Goal: Transaction & Acquisition: Purchase product/service

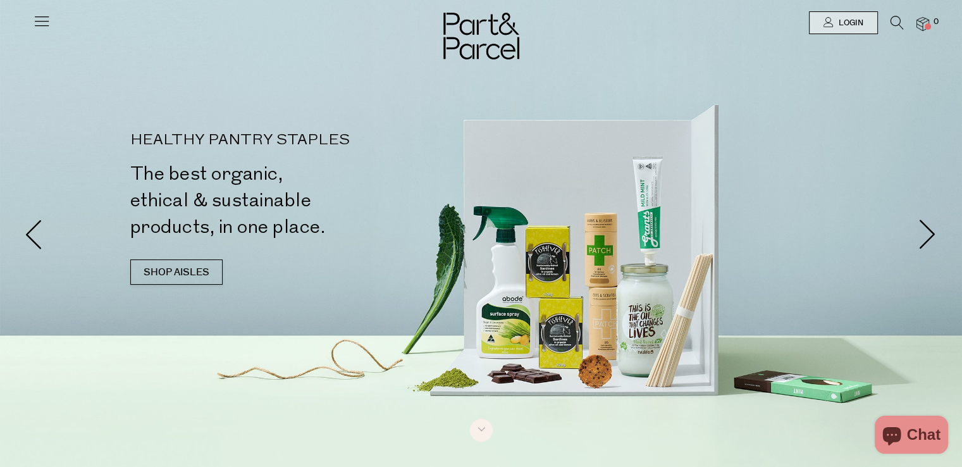
click at [894, 26] on icon at bounding box center [897, 23] width 13 height 14
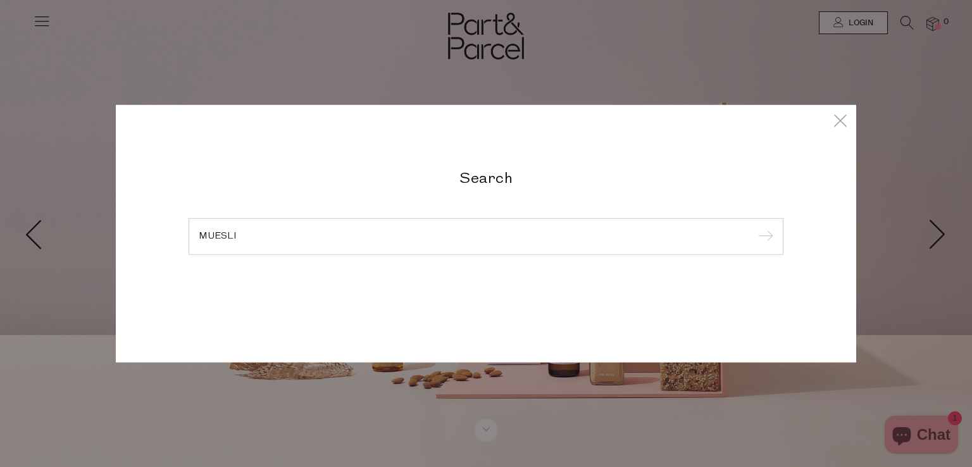
type input "MUESLI"
click at [754, 228] on input "submit" at bounding box center [763, 237] width 19 height 19
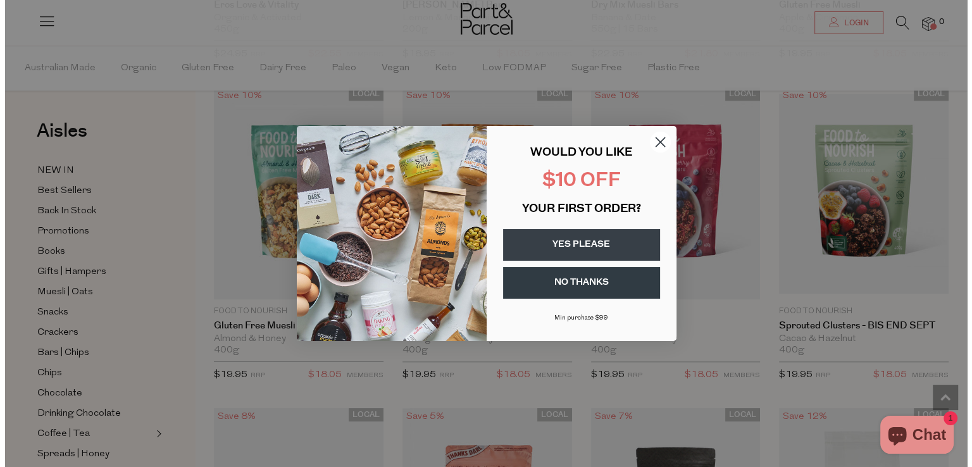
scroll to position [1623, 0]
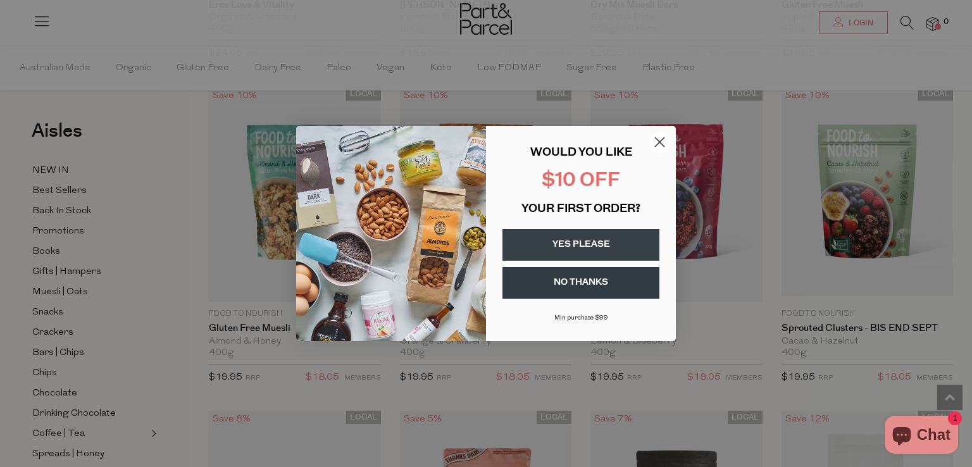
click at [657, 144] on icon "Close dialog" at bounding box center [659, 142] width 9 height 9
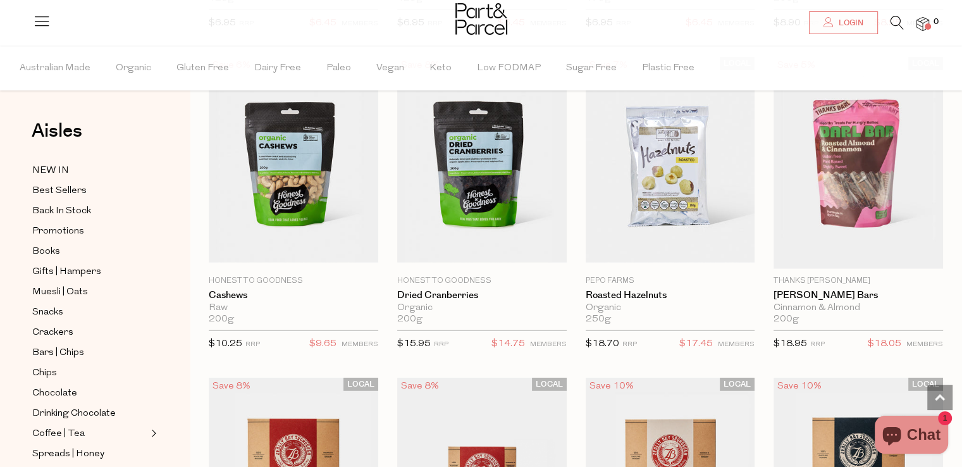
scroll to position [3233, 0]
